Goal: Book appointment/travel/reservation

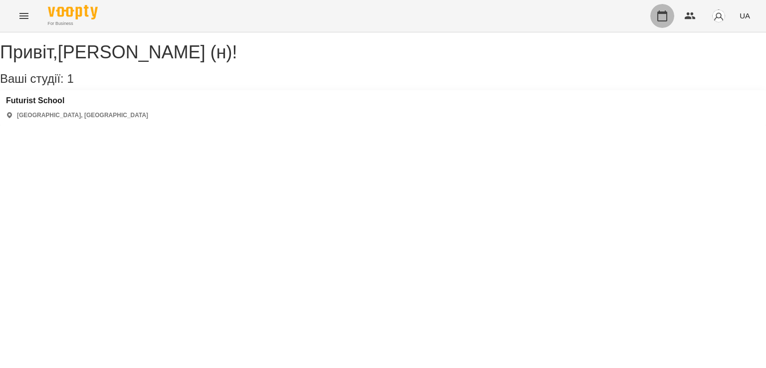
click at [667, 14] on icon "button" at bounding box center [662, 15] width 10 height 11
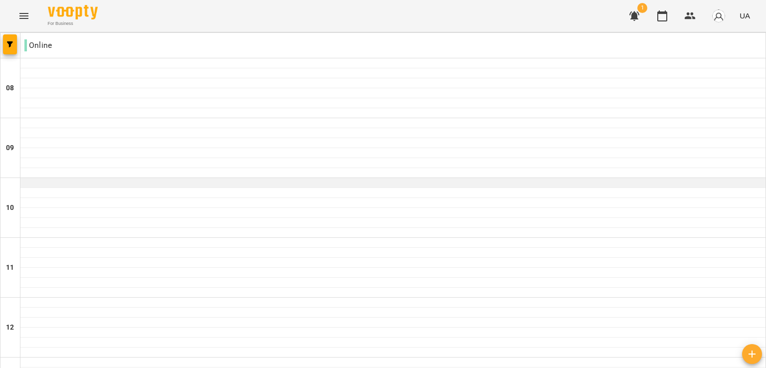
scroll to position [451, 0]
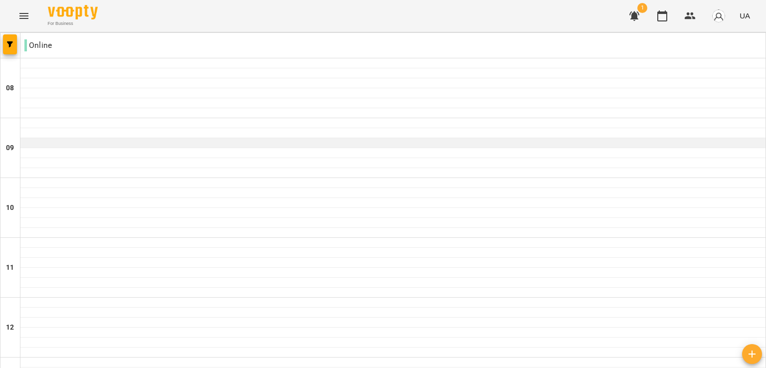
scroll to position [623, 0]
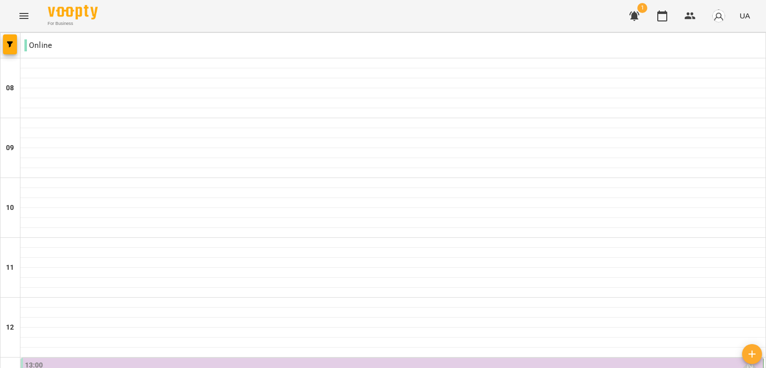
scroll to position [253, 0]
type input "**********"
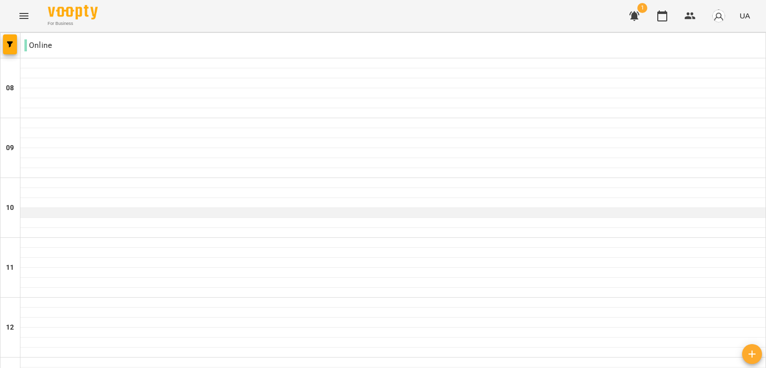
scroll to position [622, 0]
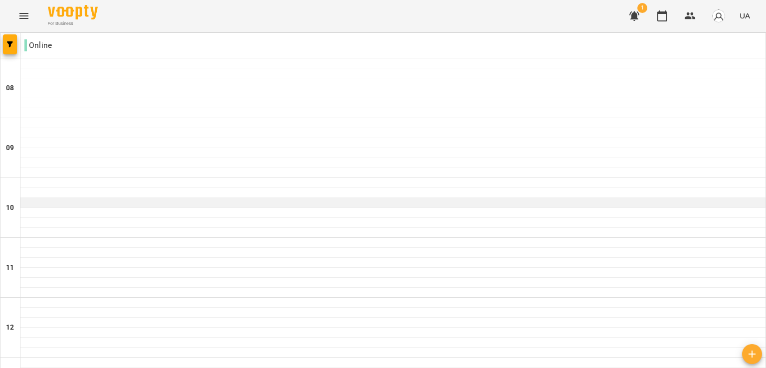
scroll to position [563, 0]
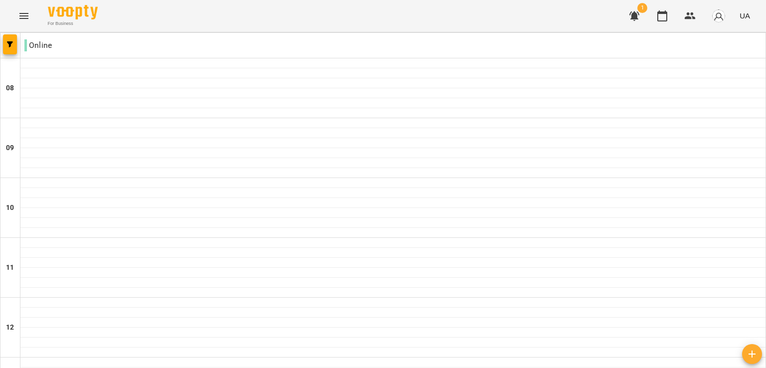
scroll to position [516, 0]
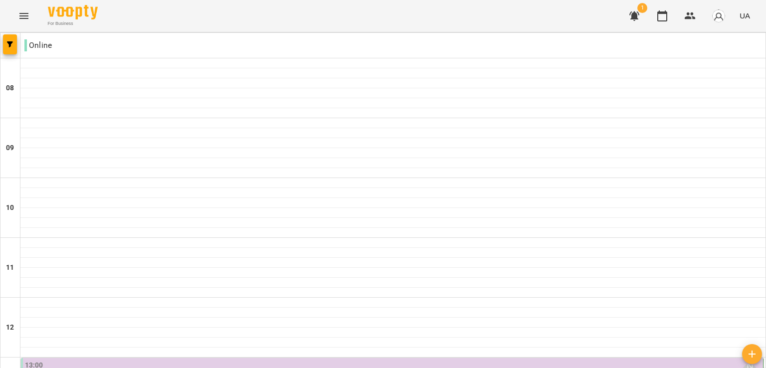
scroll to position [467, 0]
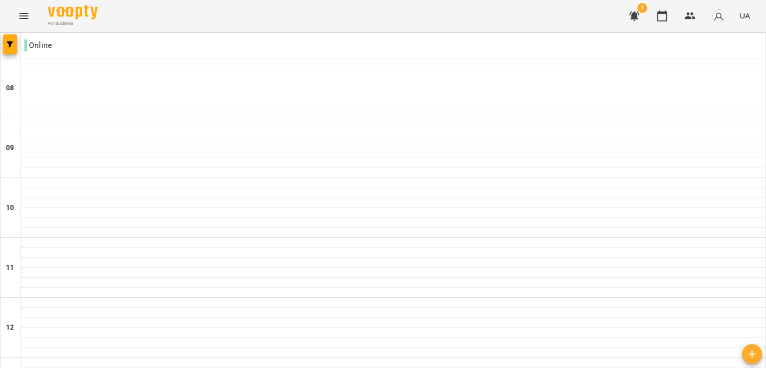
scroll to position [654, 0]
type input "**********"
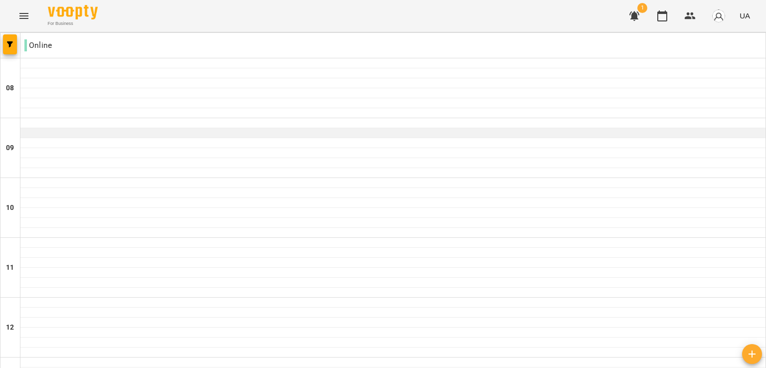
scroll to position [654, 0]
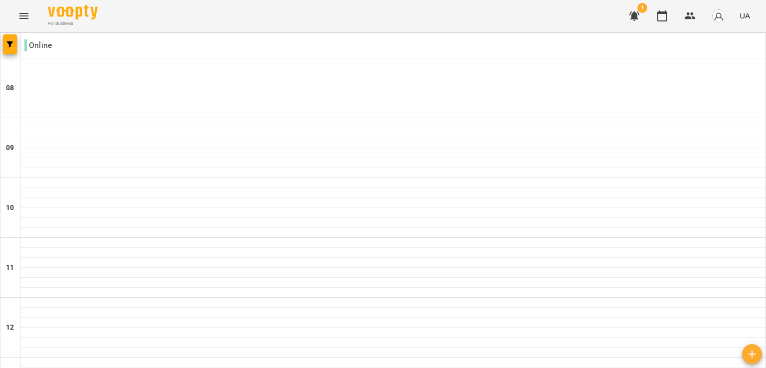
scroll to position [437, 0]
